Goal: Information Seeking & Learning: Learn about a topic

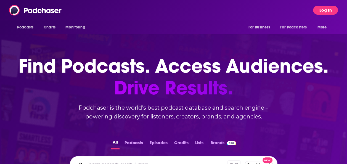
click at [330, 10] on button "Log In" at bounding box center [325, 10] width 25 height 9
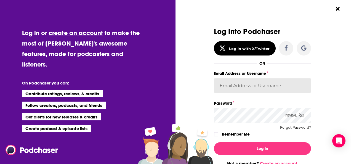
type input "xan.[PERSON_NAME]"
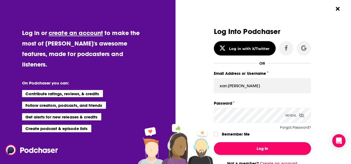
click at [255, 147] on button "Log In" at bounding box center [262, 148] width 97 height 13
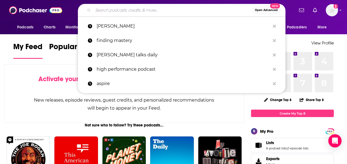
click at [109, 12] on input "Search podcasts, credits, & more..." at bounding box center [172, 10] width 159 height 9
click at [17, 76] on div "Activate your Feed by following Podcasts, Creators, Lists, and other Users! New…" at bounding box center [123, 93] width 239 height 58
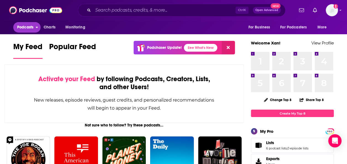
click at [29, 31] on span "Podcasts" at bounding box center [25, 27] width 16 height 8
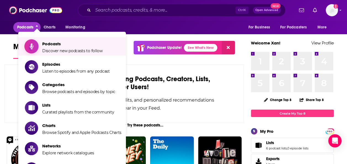
click at [55, 45] on span "Podcasts" at bounding box center [72, 43] width 60 height 5
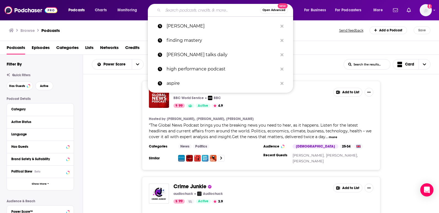
click at [176, 11] on input "Search podcasts, credits, & more..." at bounding box center [211, 10] width 97 height 9
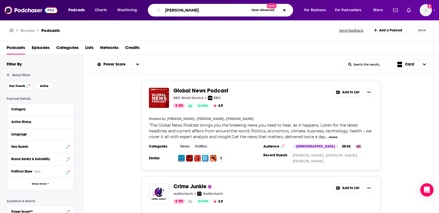
type input "[PERSON_NAME]"
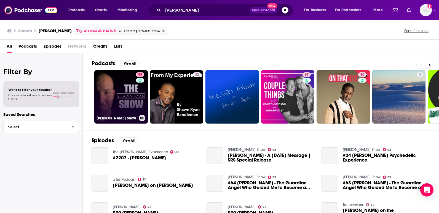
click at [112, 96] on link "93 [PERSON_NAME] Show" at bounding box center [120, 96] width 53 height 53
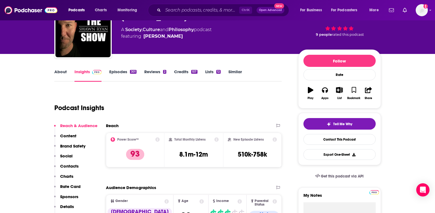
scroll to position [28, 0]
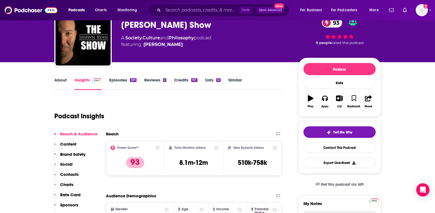
click at [62, 79] on link "About" at bounding box center [60, 83] width 12 height 13
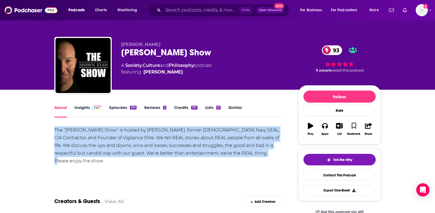
drag, startPoint x: 247, startPoint y: 154, endPoint x: 54, endPoint y: 133, distance: 194.4
copy div "The "[PERSON_NAME] Show" is hosted by [PERSON_NAME], former [DEMOGRAPHIC_DATA] …"
